Goal: Transaction & Acquisition: Purchase product/service

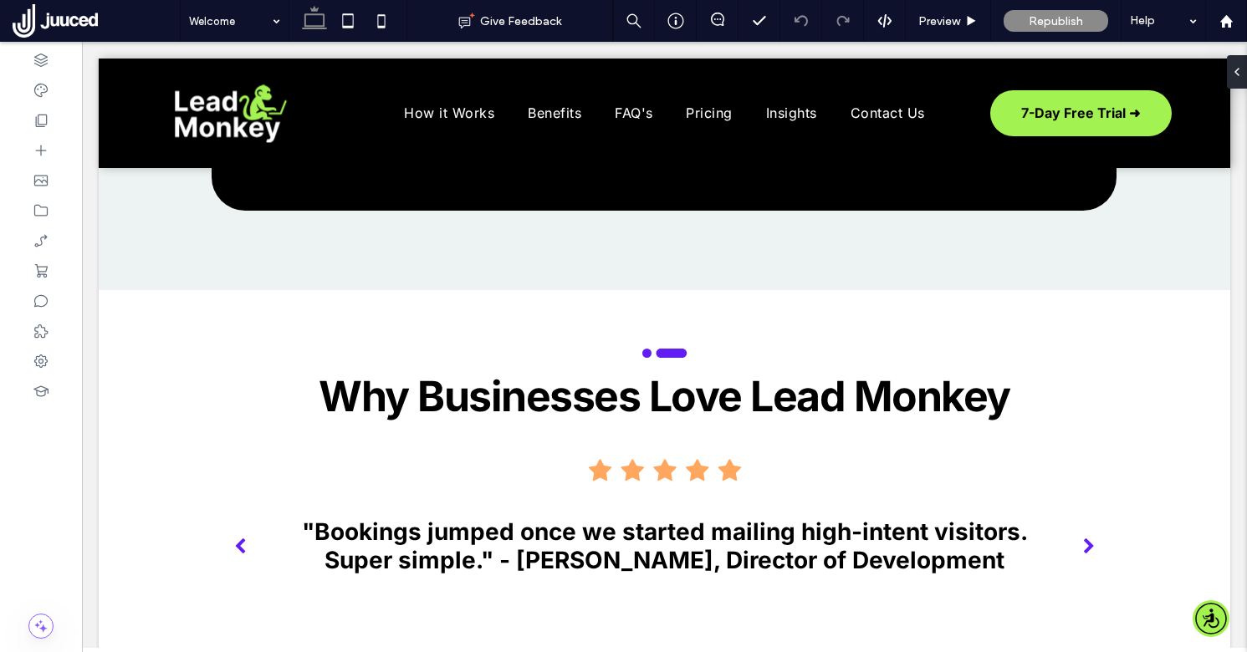
scroll to position [3591, 0]
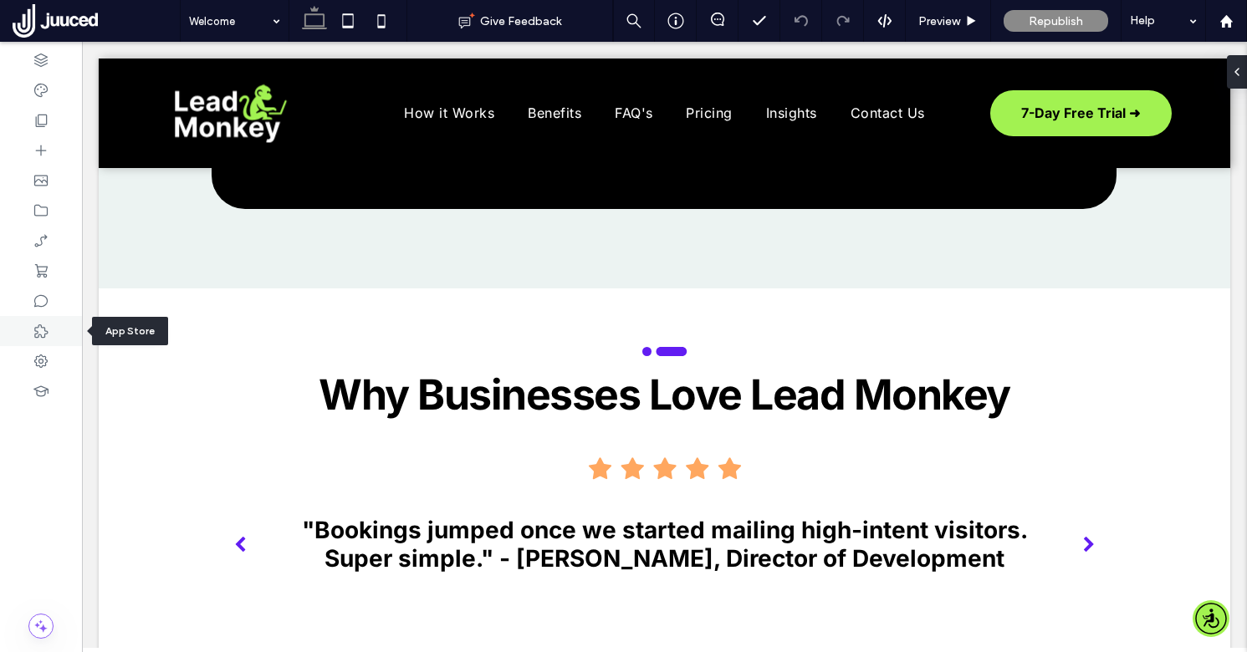
click at [44, 327] on icon at bounding box center [41, 331] width 17 height 17
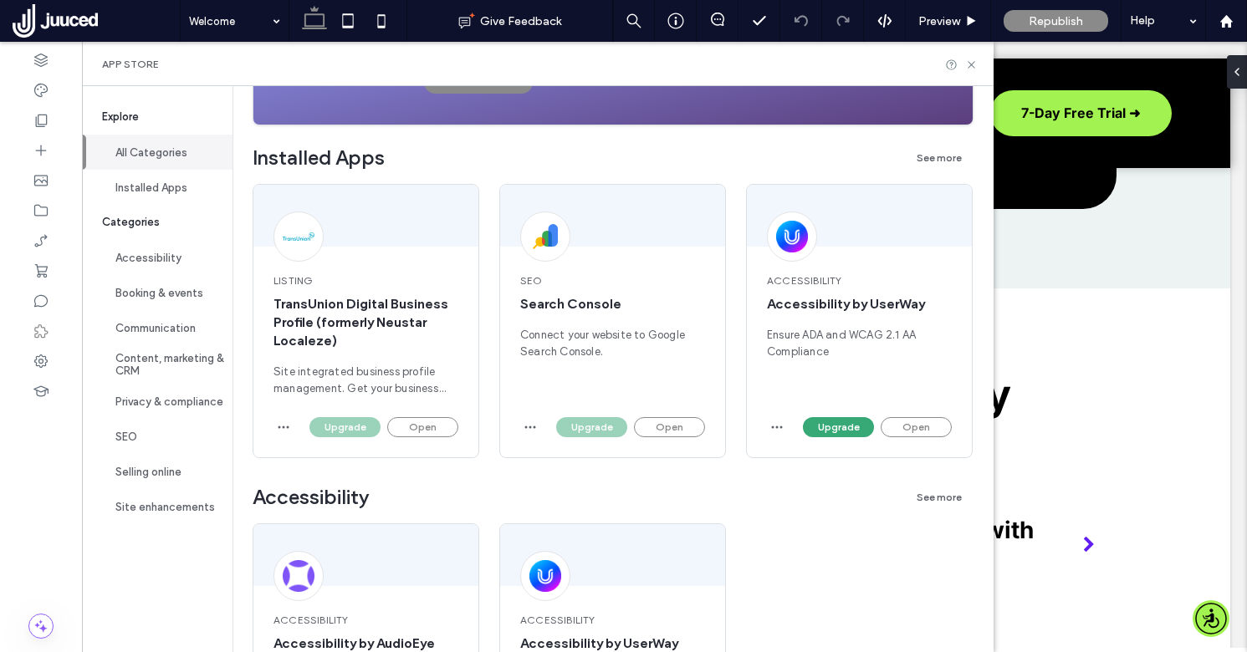
scroll to position [309, 0]
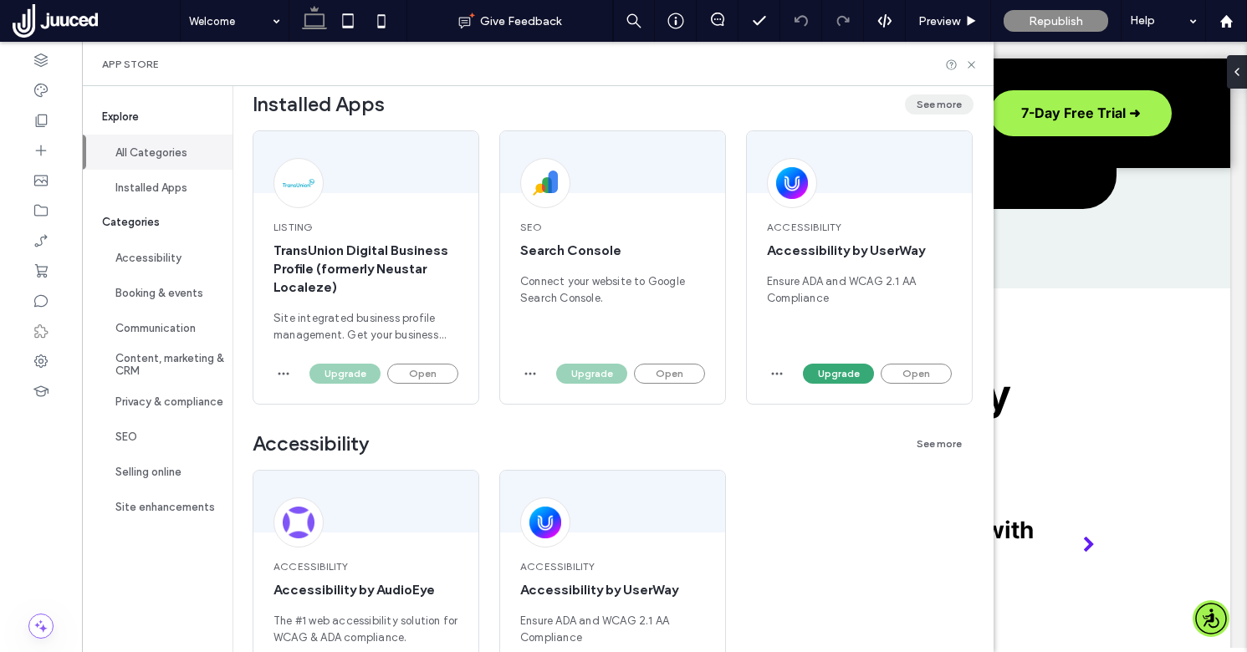
click at [942, 107] on button "See more" at bounding box center [939, 104] width 69 height 20
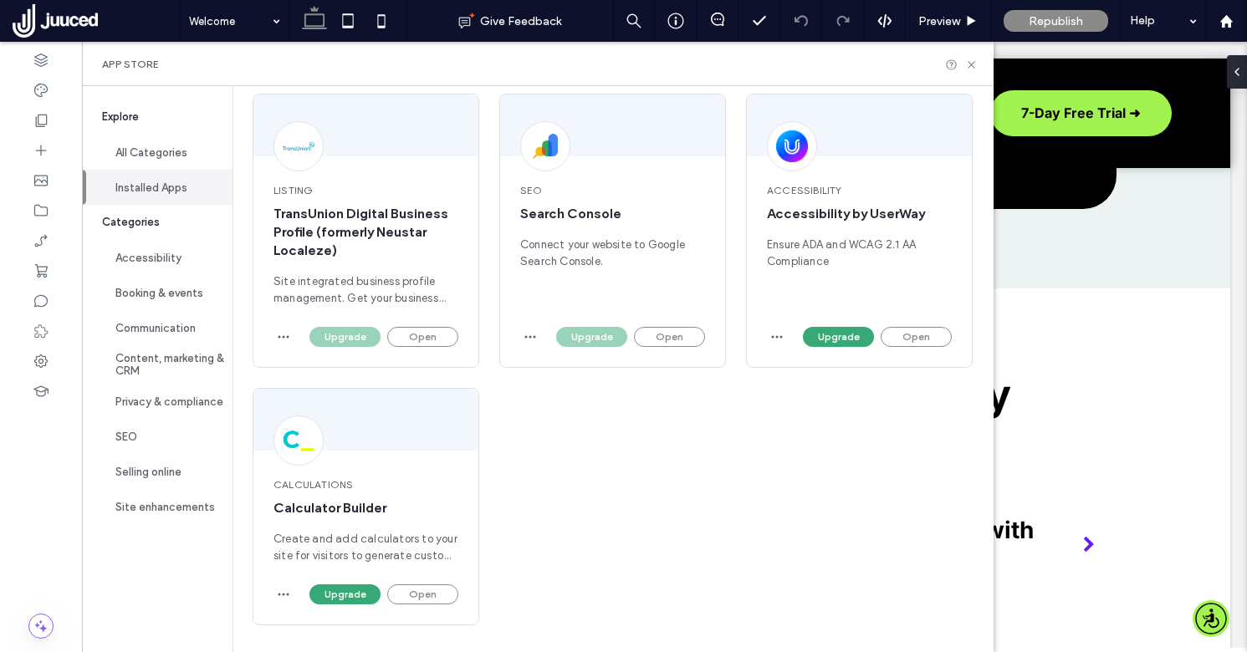
scroll to position [138, 0]
click at [358, 597] on button "Upgrade" at bounding box center [344, 594] width 71 height 20
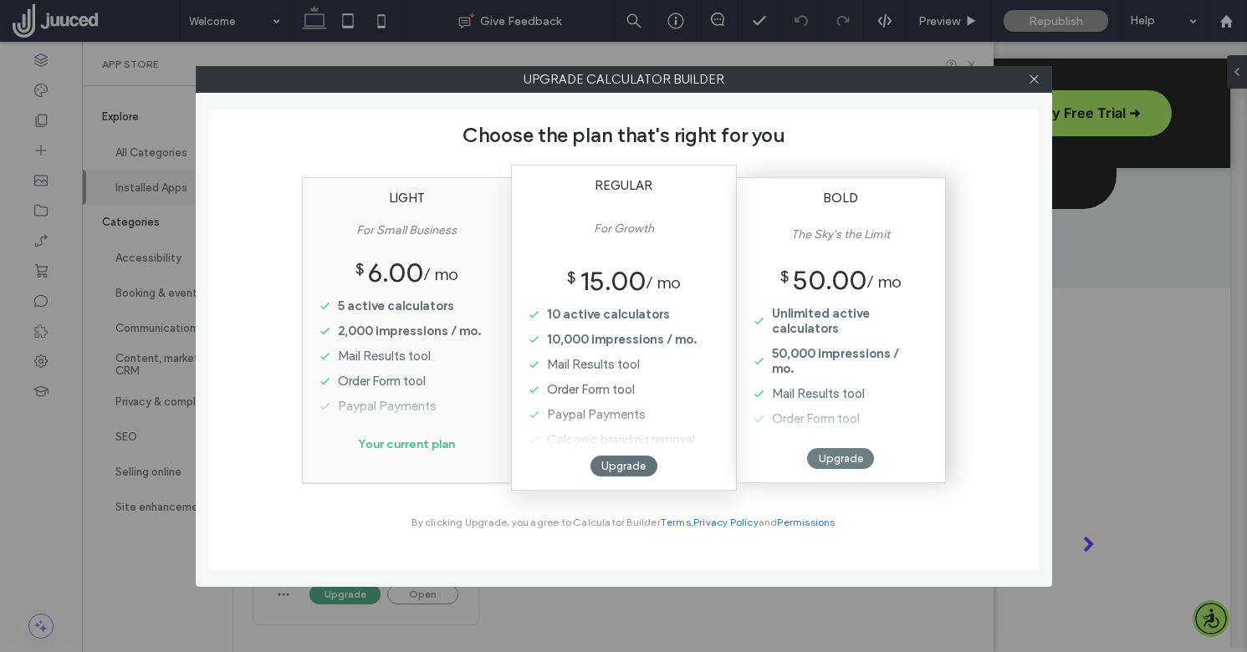
click at [860, 456] on div "Upgrade" at bounding box center [840, 458] width 67 height 21
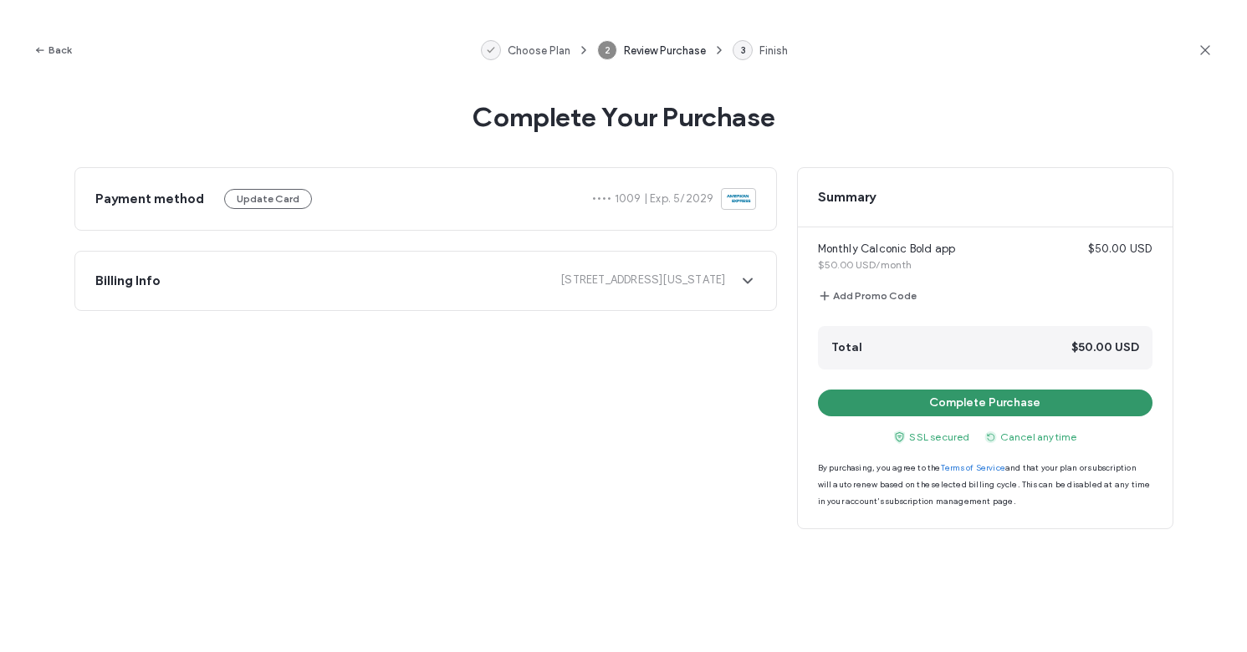
click at [948, 405] on button "Complete Purchase" at bounding box center [985, 403] width 334 height 27
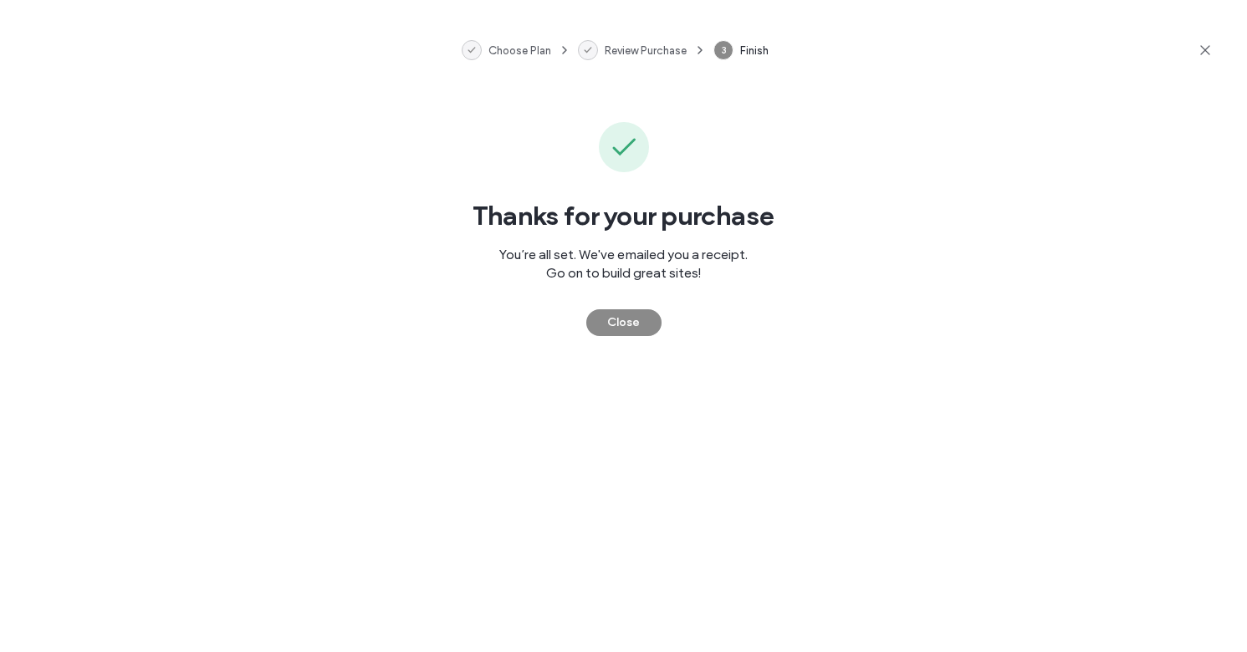
scroll to position [0, 0]
click at [641, 324] on button "Close" at bounding box center [623, 322] width 75 height 27
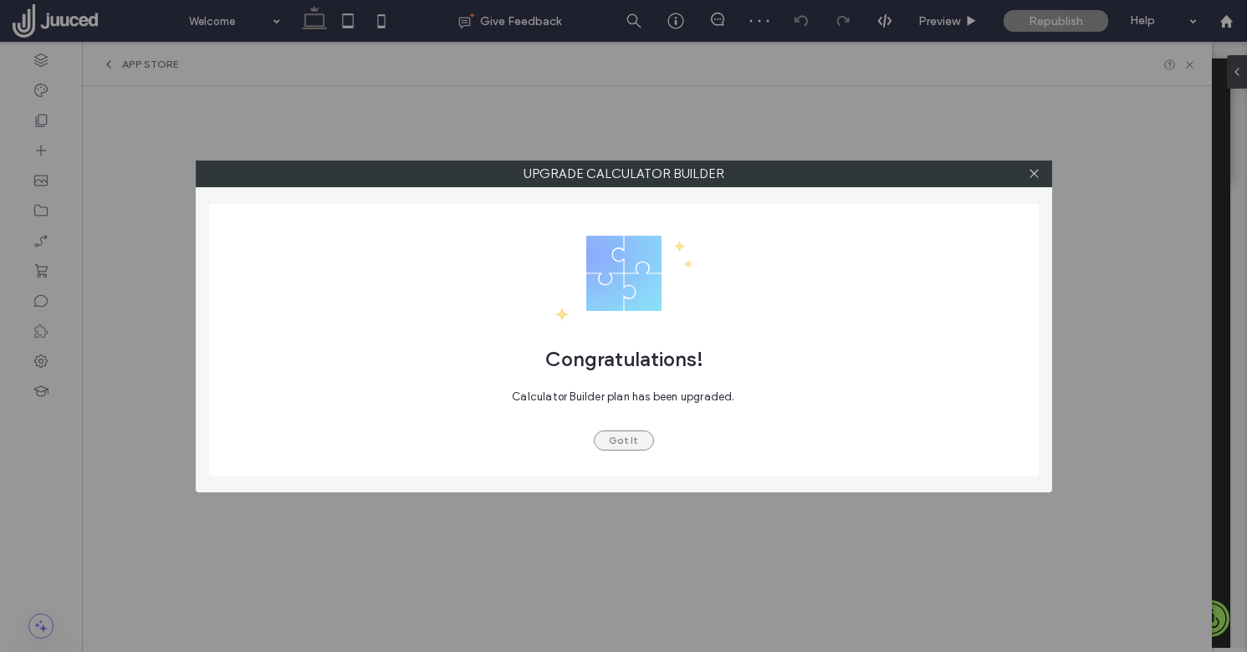
click at [619, 434] on button "Got It" at bounding box center [624, 441] width 60 height 20
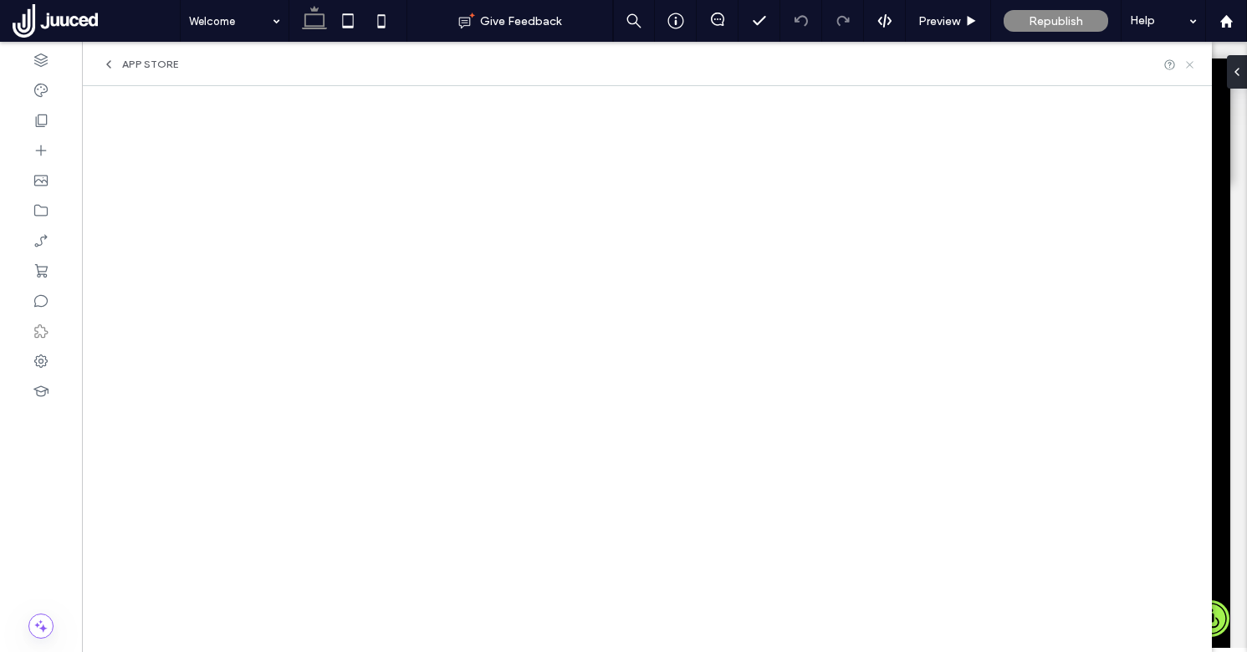
click at [1189, 66] on icon at bounding box center [1189, 65] width 13 height 13
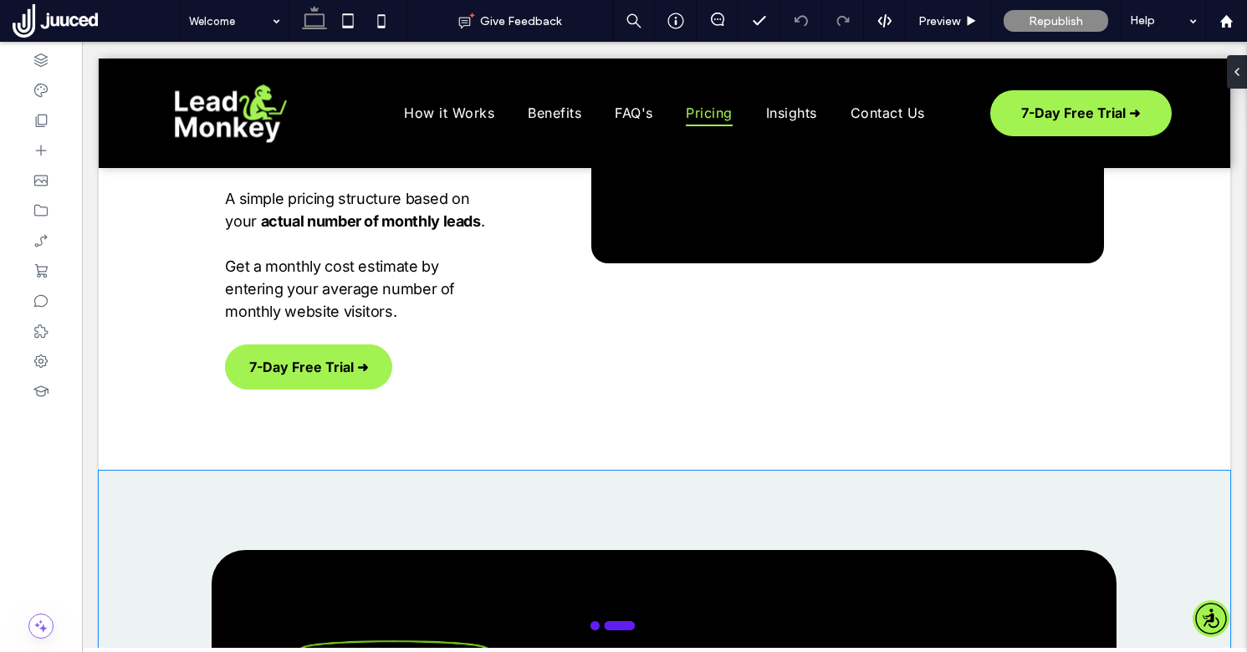
scroll to position [2721, 0]
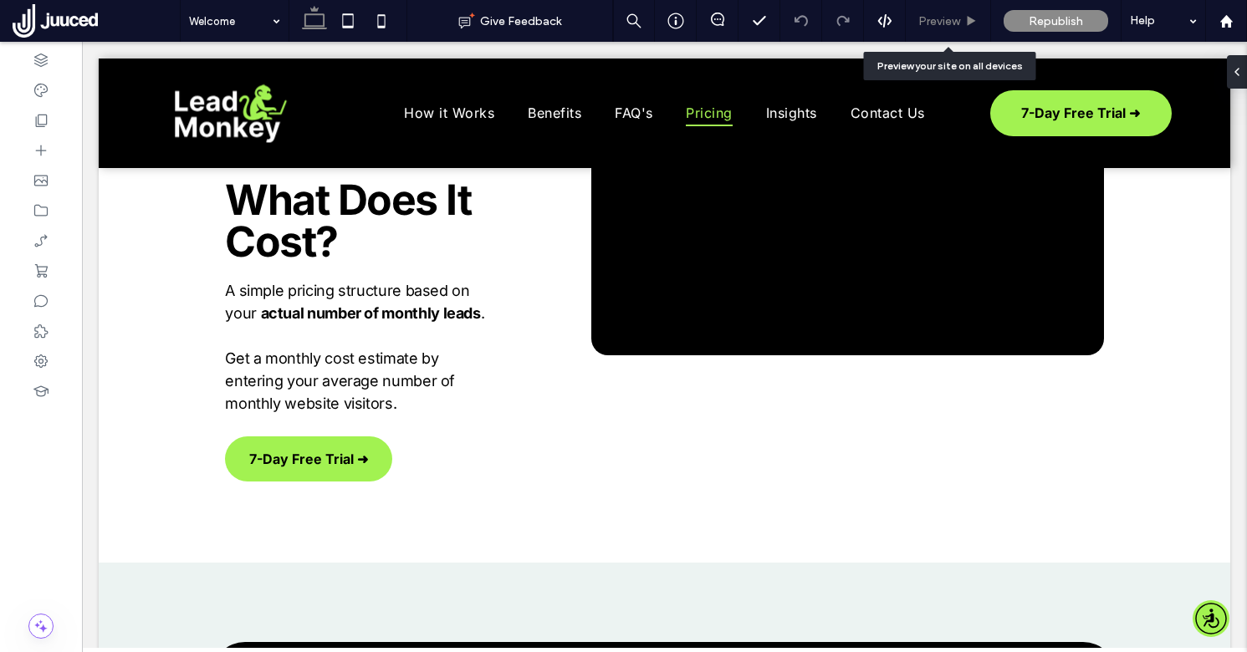
click at [957, 13] on div "Preview" at bounding box center [948, 21] width 85 height 42
click at [968, 23] on use at bounding box center [971, 20] width 8 height 9
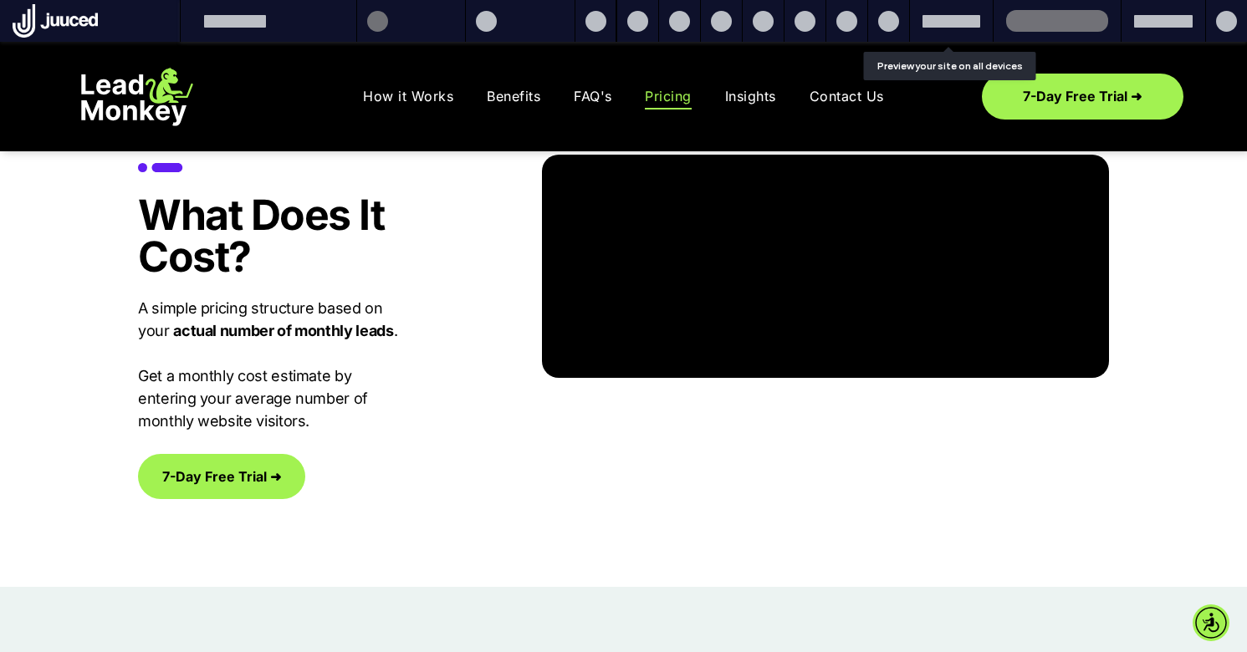
scroll to position [2740, 0]
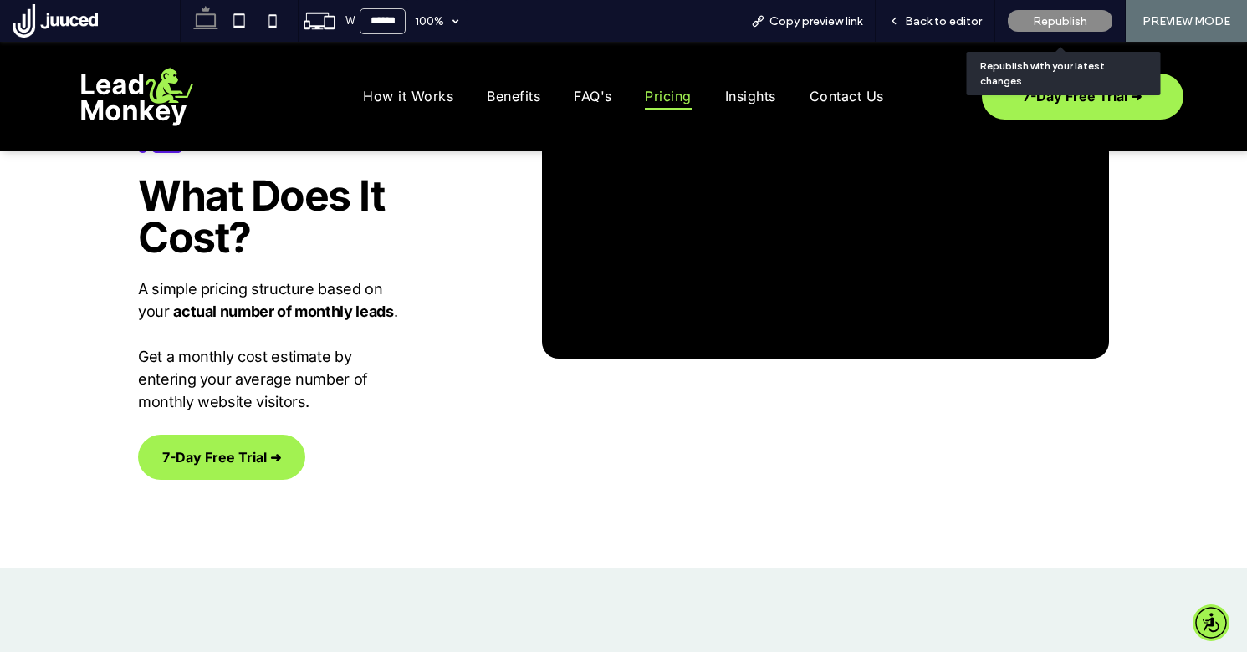
click at [1046, 20] on span "Republish" at bounding box center [1060, 21] width 54 height 14
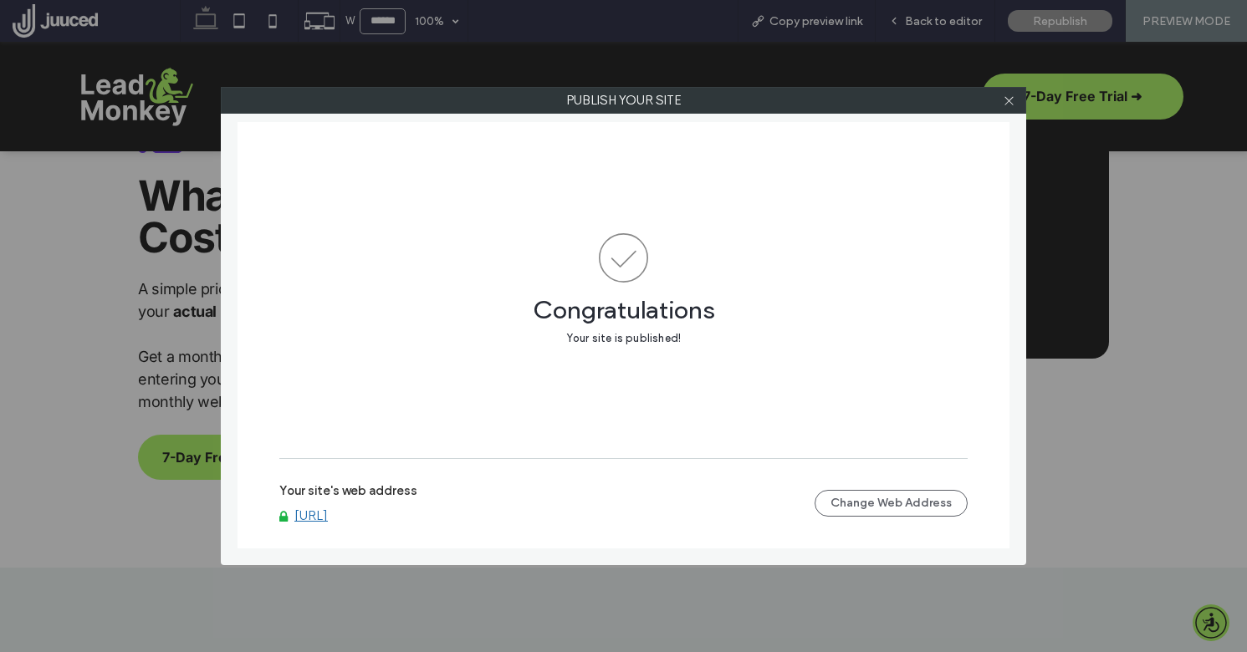
click at [328, 516] on link "[URL]" at bounding box center [310, 515] width 33 height 15
